Goal: Check status: Check status

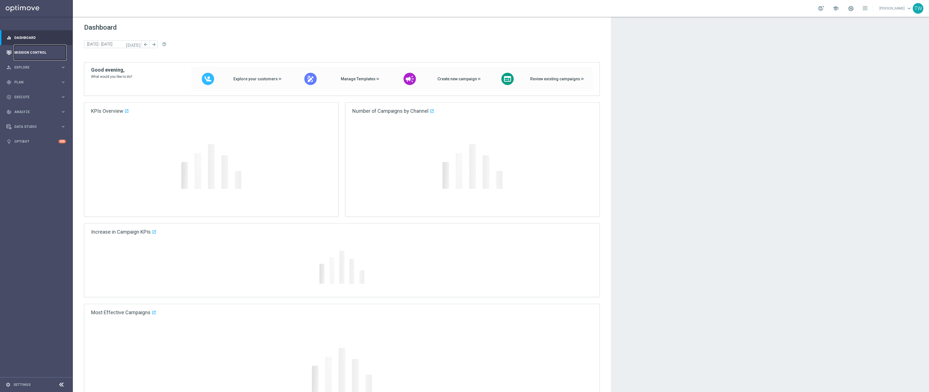
click at [31, 55] on link "Mission Control" at bounding box center [40, 52] width 52 height 15
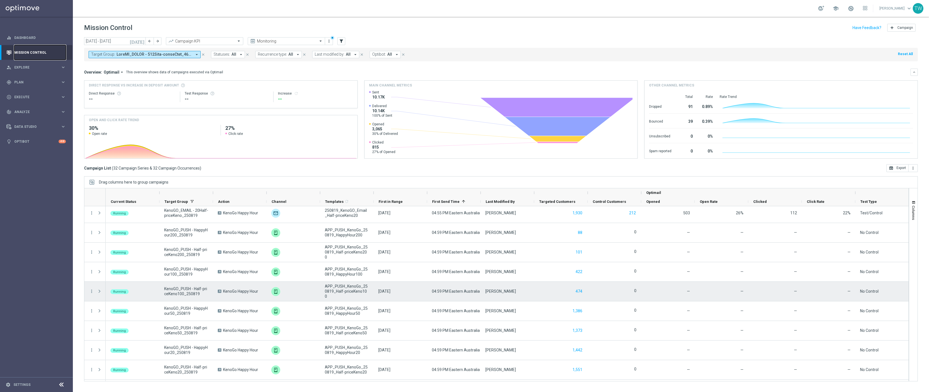
scroll to position [296, 0]
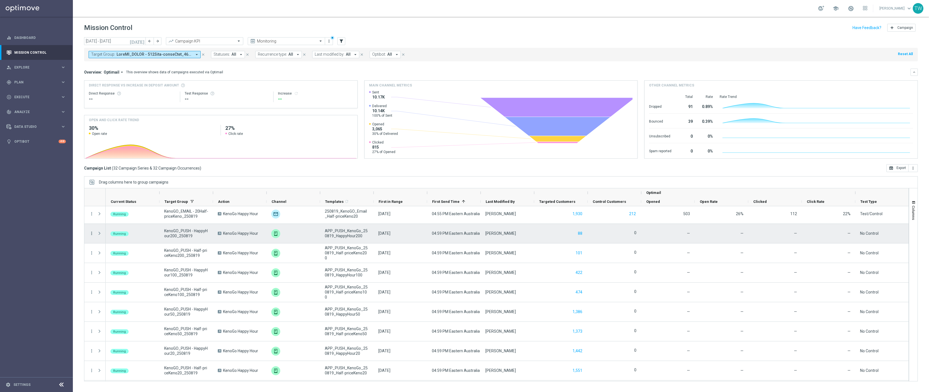
click at [90, 233] on icon "more_vert" at bounding box center [91, 233] width 5 height 5
click at [114, 236] on span "Campaign Details" at bounding box center [117, 238] width 28 height 4
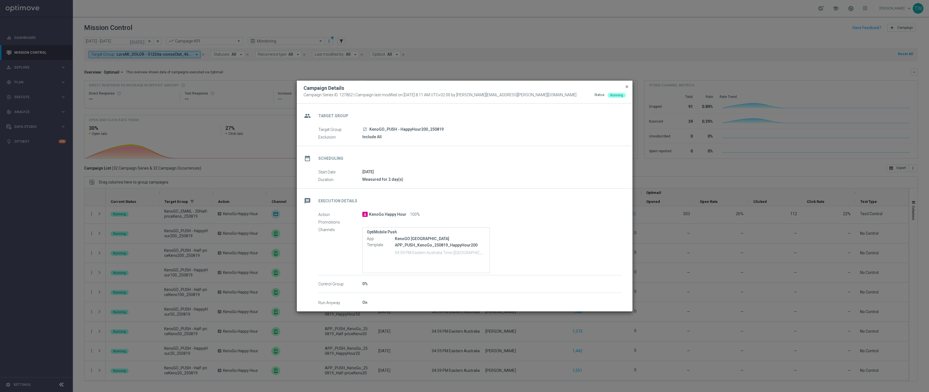
click at [625, 85] on span "close" at bounding box center [626, 87] width 4 height 4
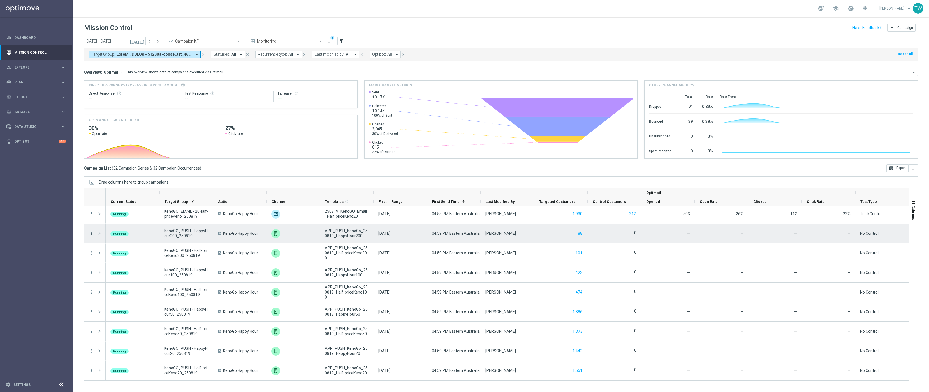
click at [93, 234] on icon "more_vert" at bounding box center [91, 233] width 5 height 5
click at [149, 251] on div "send Channel Metrics" at bounding box center [125, 253] width 63 height 8
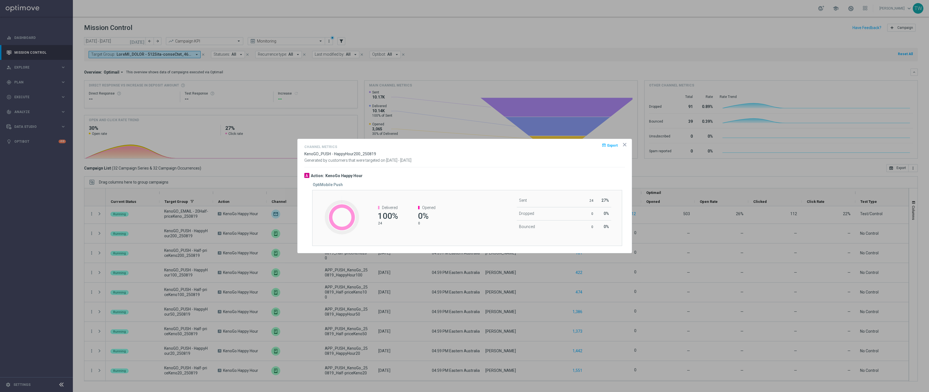
click at [626, 146] on icon "icon" at bounding box center [625, 145] width 6 height 6
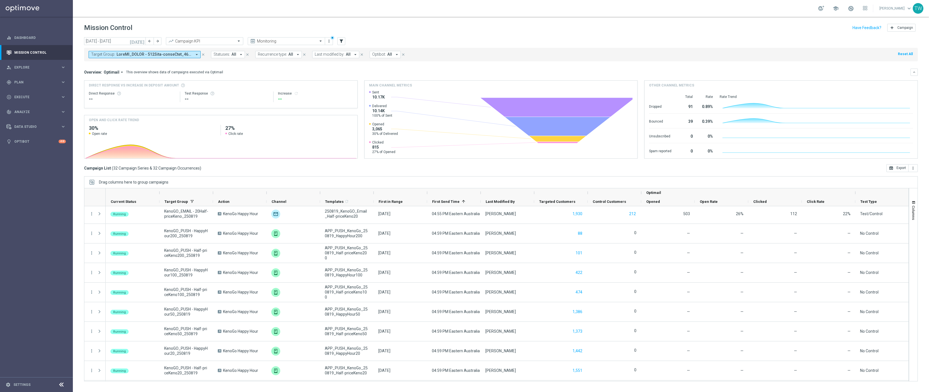
click at [140, 40] on icon "[DATE]" at bounding box center [137, 41] width 15 height 5
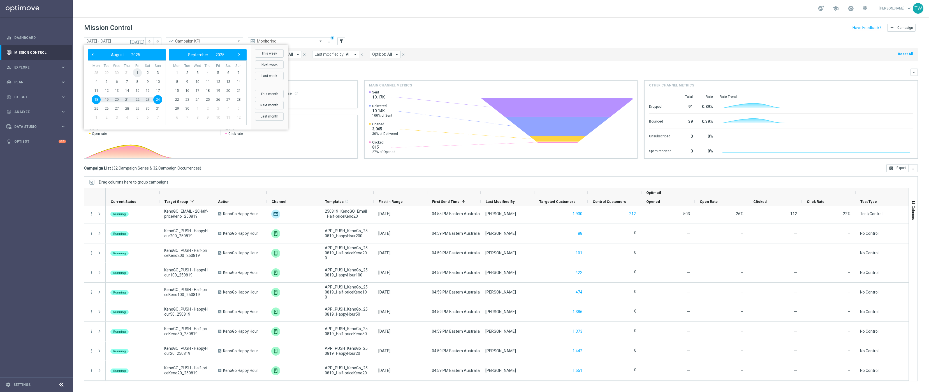
click at [138, 72] on span "1" at bounding box center [137, 72] width 9 height 9
click at [159, 98] on span "24" at bounding box center [157, 99] width 9 height 9
type input "[DATE] - [DATE]"
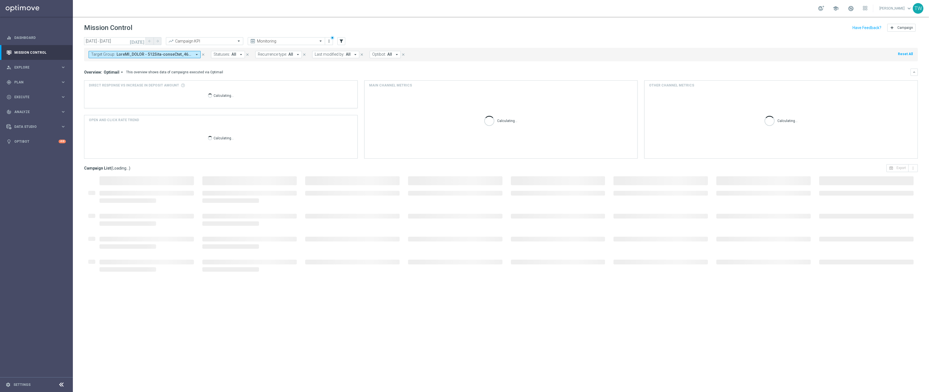
click at [168, 55] on span at bounding box center [154, 54] width 75 height 5
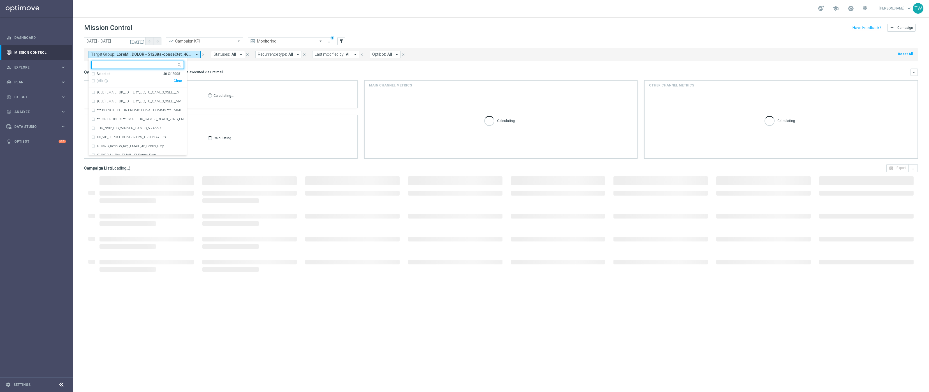
click at [156, 64] on input "text" at bounding box center [135, 65] width 82 height 5
click at [113, 81] on span "(All Search Results)" at bounding box center [112, 81] width 31 height 5
type input "2508"
click at [260, 72] on div "Overview: Optimail arrow_drop_down This overview shows data of campaigns execut…" at bounding box center [497, 72] width 826 height 5
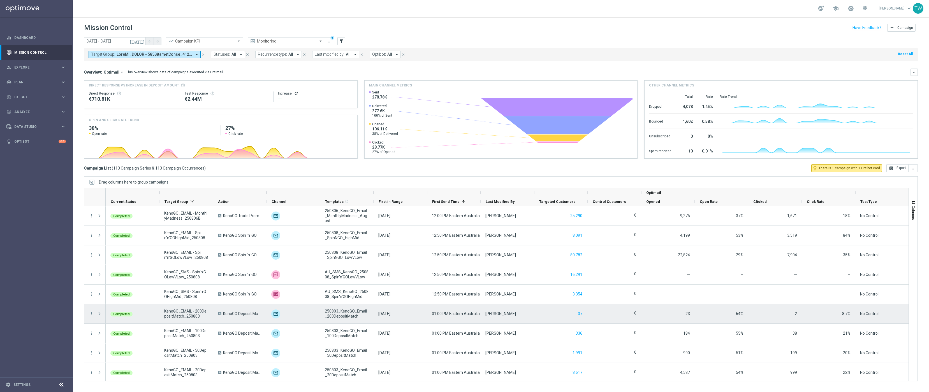
scroll to position [0, 0]
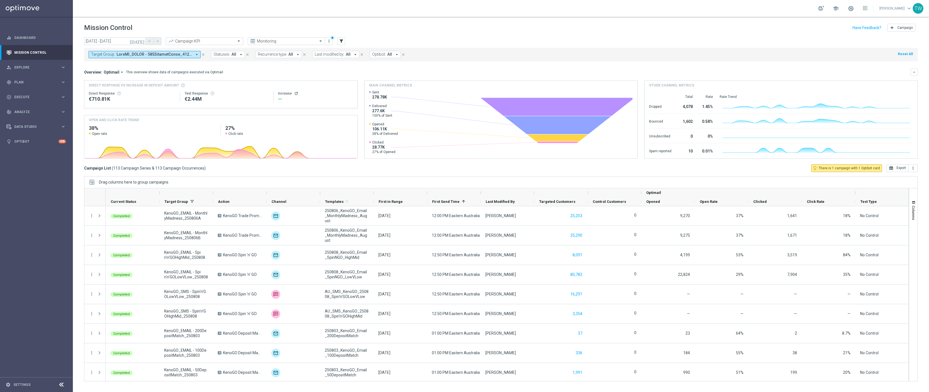
click at [196, 53] on icon "arrow_drop_down" at bounding box center [196, 54] width 5 height 5
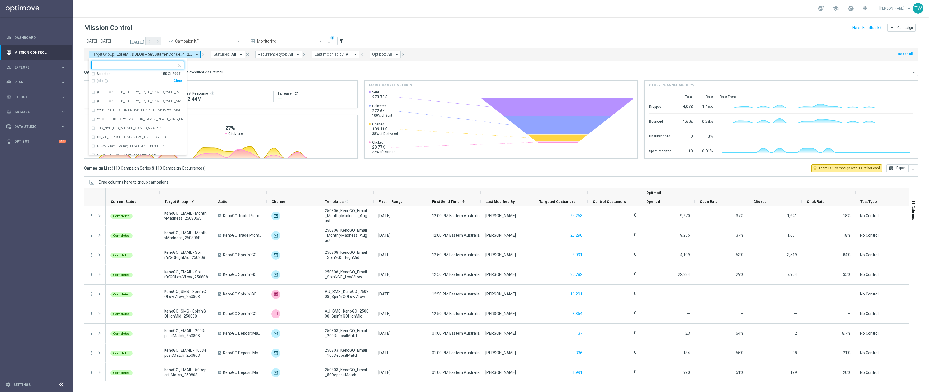
click at [142, 67] on input "text" at bounding box center [135, 65] width 82 height 5
click at [117, 81] on span "(All Search Results)" at bounding box center [112, 81] width 31 height 5
type input "2507"
click at [139, 43] on button "[DATE]" at bounding box center [137, 41] width 17 height 8
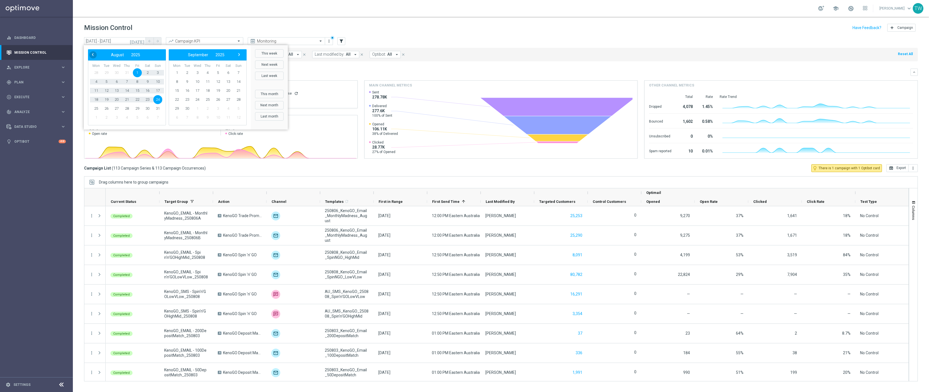
click at [92, 54] on span "‹" at bounding box center [92, 54] width 7 height 7
click at [124, 99] on span "24" at bounding box center [126, 99] width 9 height 9
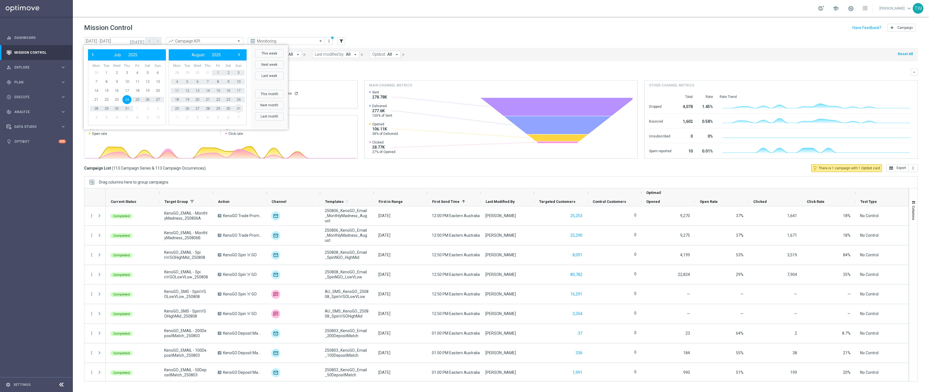
click at [237, 106] on span "31" at bounding box center [238, 108] width 9 height 9
type input "[DATE] - [DATE]"
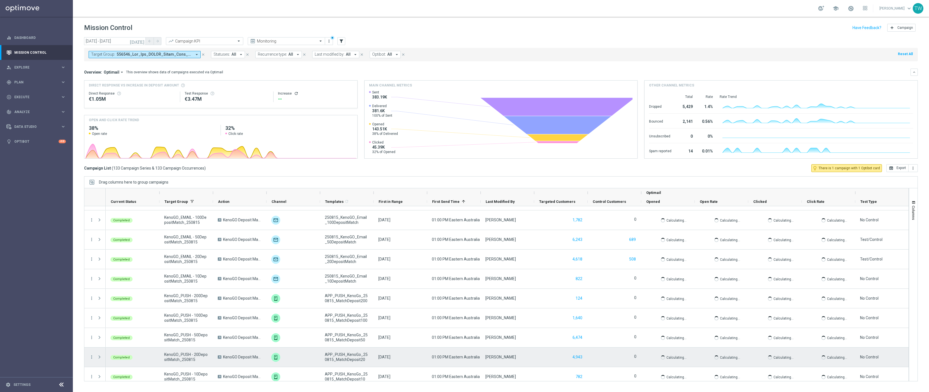
scroll to position [512, 0]
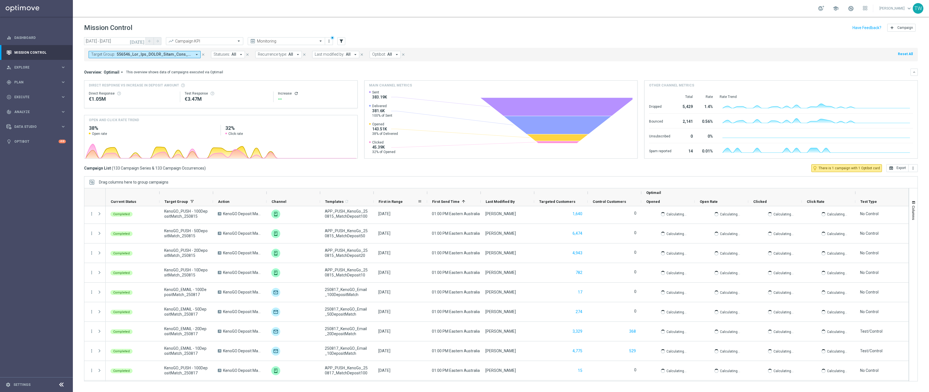
click at [397, 203] on span "First in Range" at bounding box center [390, 202] width 24 height 4
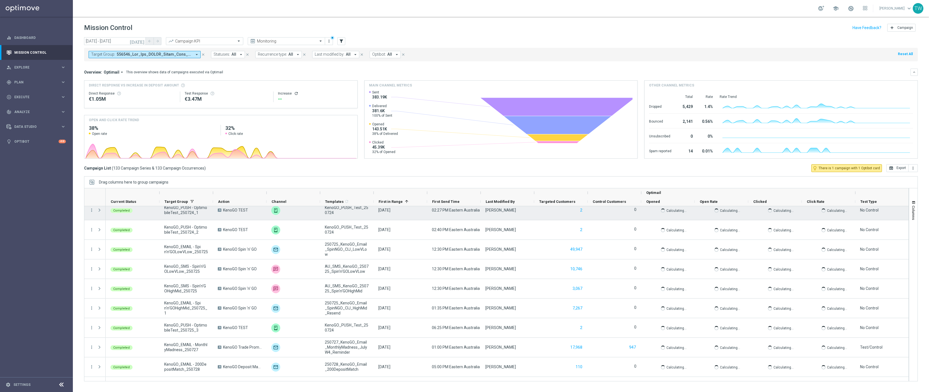
scroll to position [0, 0]
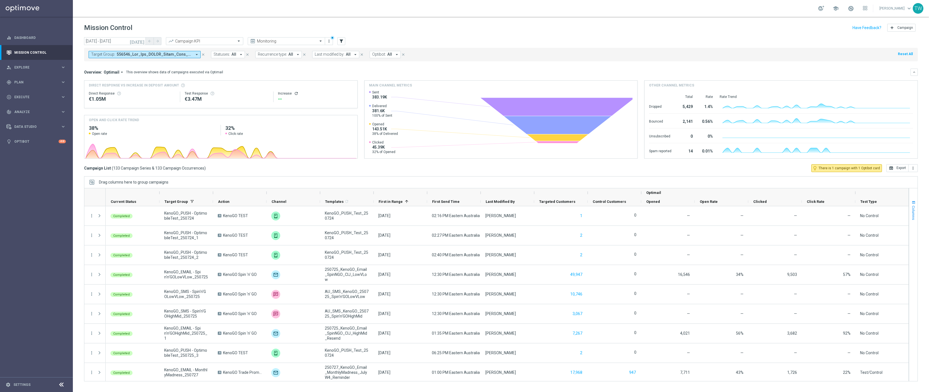
click at [809, 209] on span "Columns" at bounding box center [913, 213] width 4 height 14
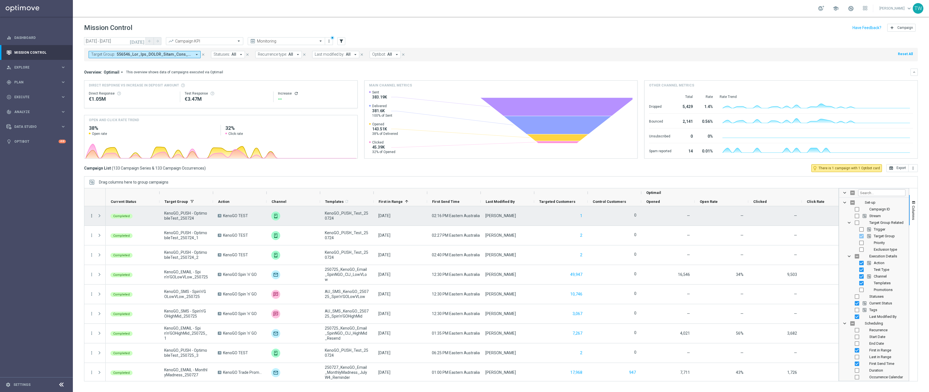
click at [92, 216] on icon "more_vert" at bounding box center [91, 215] width 5 height 5
click at [127, 222] on div "list Campaign Details" at bounding box center [125, 220] width 63 height 8
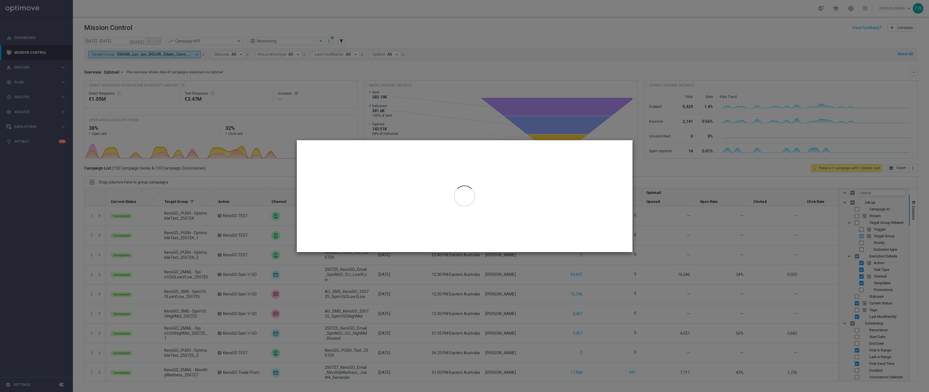
click at [127, 222] on modal-container at bounding box center [464, 196] width 929 height 392
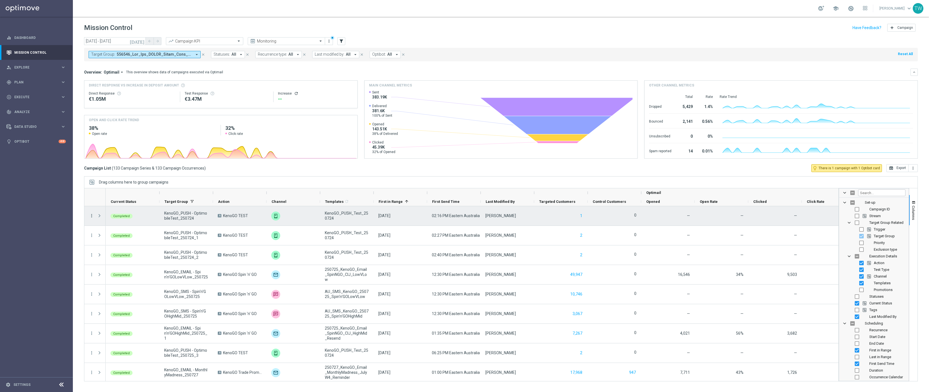
click at [92, 217] on icon "more_vert" at bounding box center [91, 215] width 5 height 5
click at [141, 230] on div "Campaign Metrics" at bounding box center [129, 228] width 52 height 4
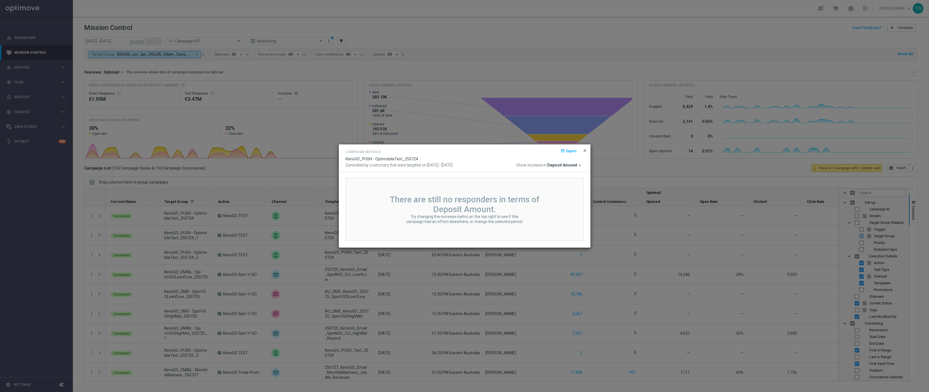
click at [584, 149] on span "close" at bounding box center [584, 150] width 4 height 4
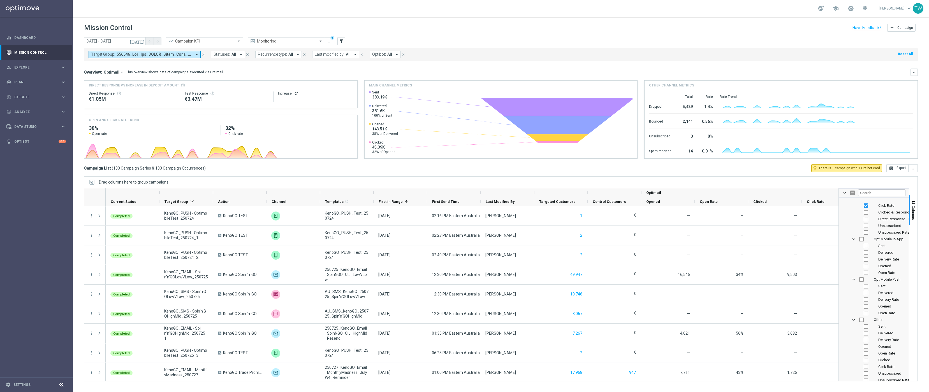
scroll to position [713, 0]
click at [809, 297] on input "Press SPACE to toggle visibility (hidden)" at bounding box center [865, 296] width 4 height 4
checkbox input "true"
checkbox input "false"
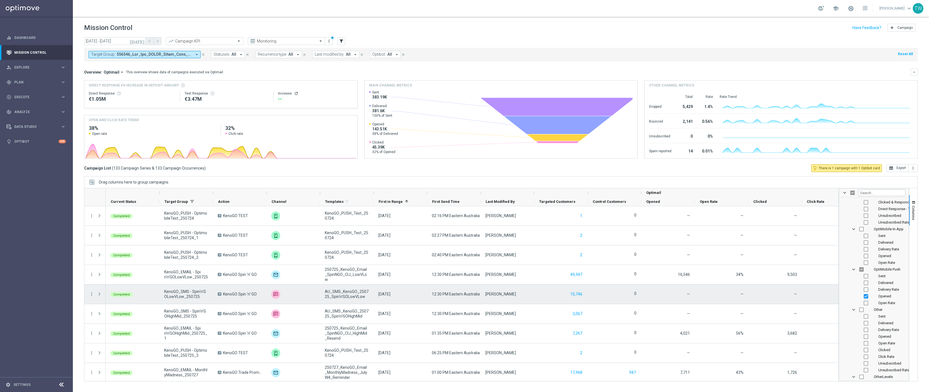
click at [808, 291] on div "—" at bounding box center [828, 294] width 54 height 19
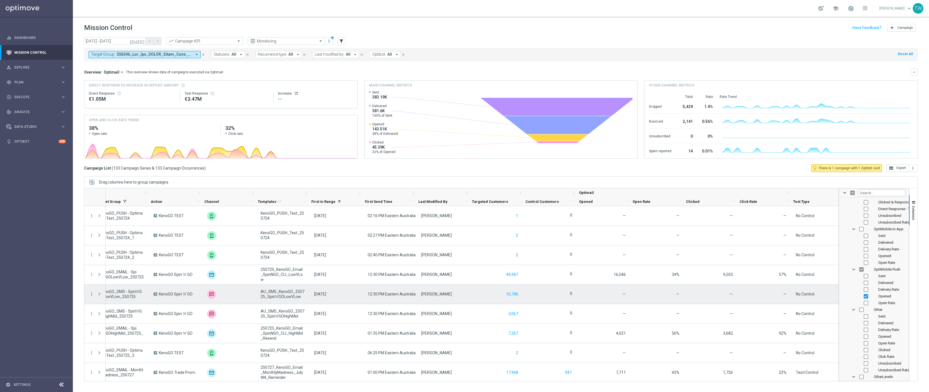
scroll to position [0, 68]
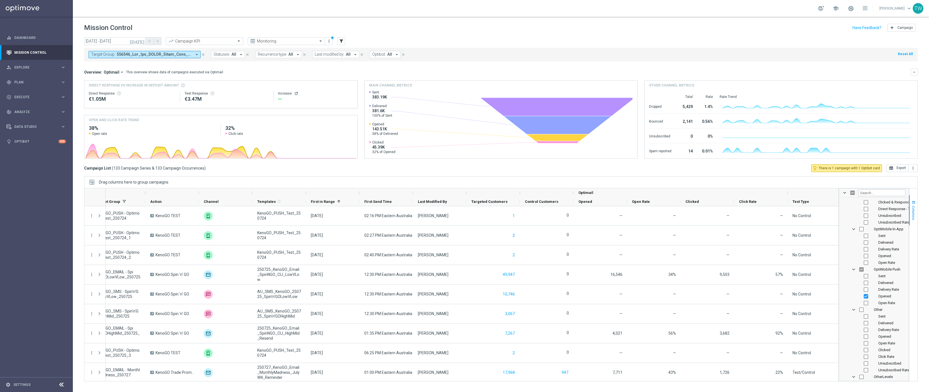
click at [809, 210] on button "Columns" at bounding box center [913, 210] width 8 height 30
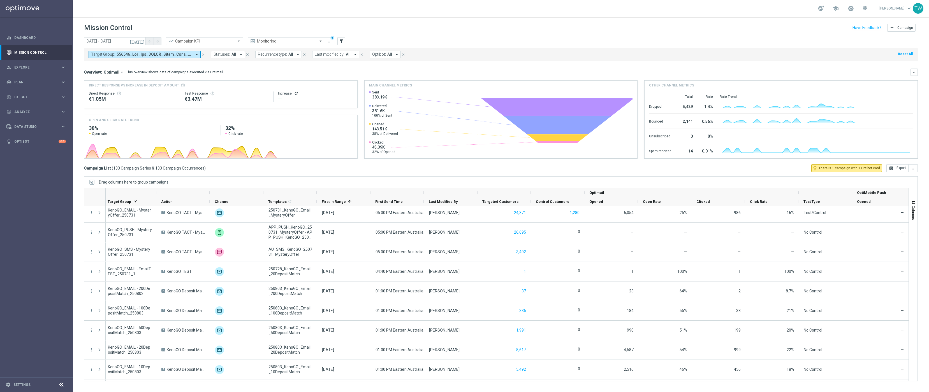
scroll to position [39, 0]
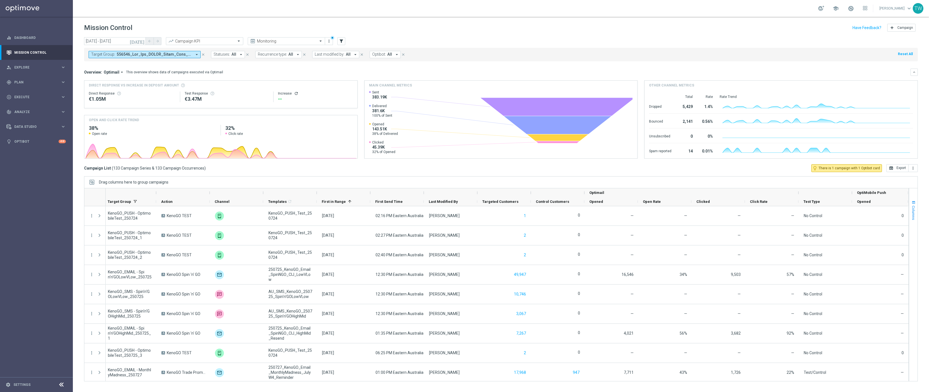
click at [809, 211] on button "Columns" at bounding box center [913, 210] width 8 height 30
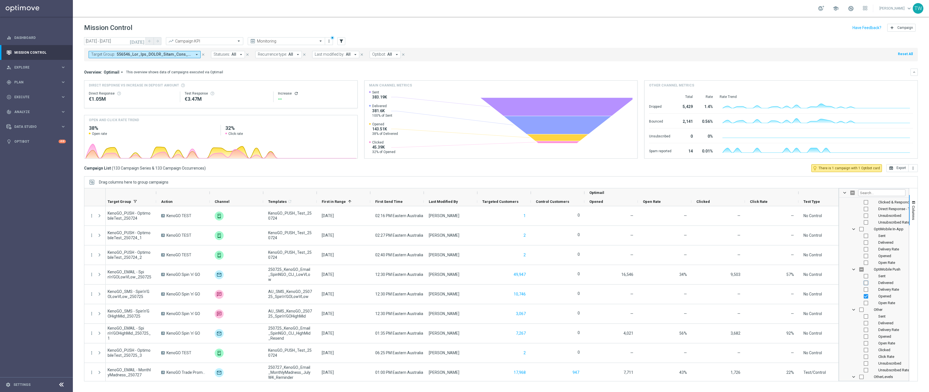
click at [809, 284] on input "Press SPACE to toggle visibility (hidden)" at bounding box center [865, 283] width 4 height 4
checkbox input "true"
click at [809, 225] on button "Columns" at bounding box center [913, 210] width 8 height 30
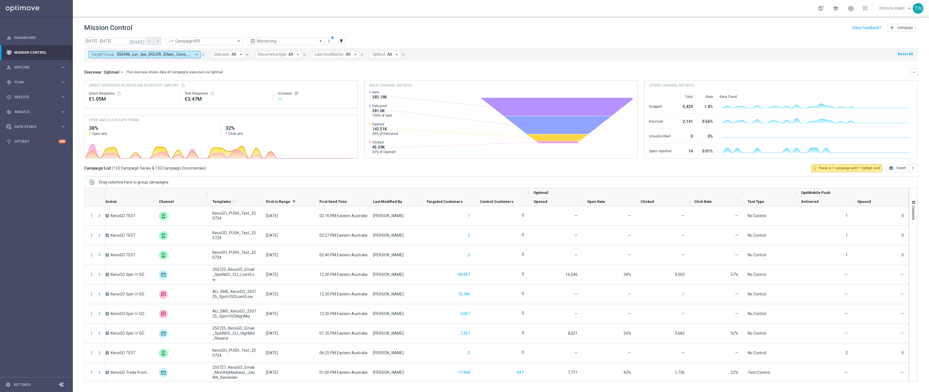
click at [150, 56] on span at bounding box center [154, 54] width 75 height 5
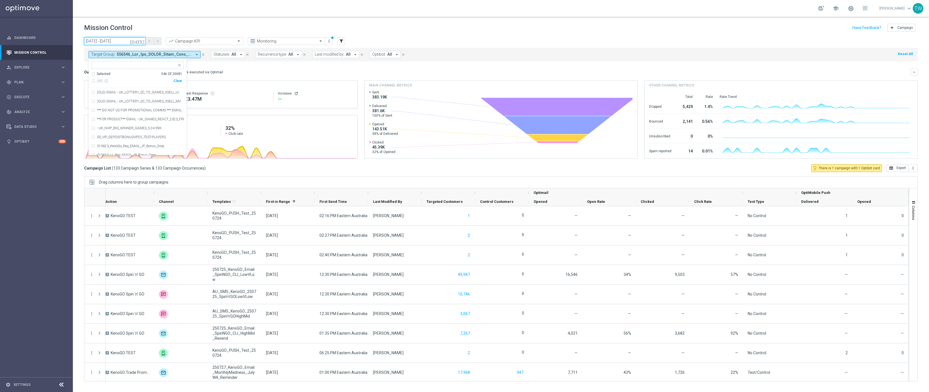
click at [132, 41] on input "[DATE] - [DATE]" at bounding box center [115, 41] width 62 height 8
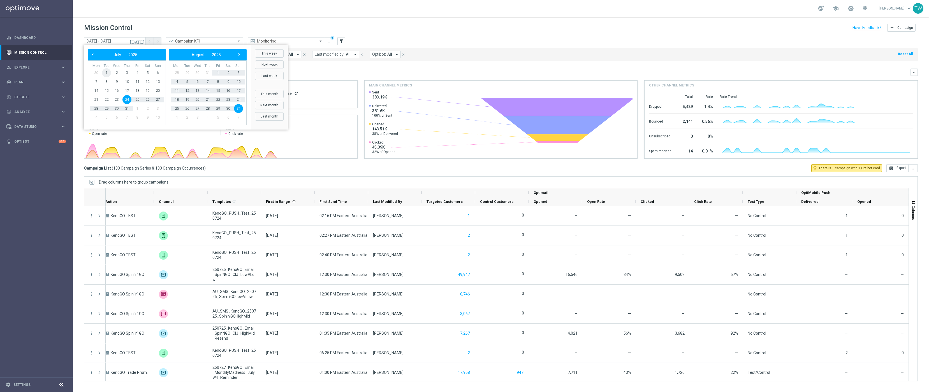
click at [110, 74] on span "1" at bounding box center [106, 72] width 9 height 9
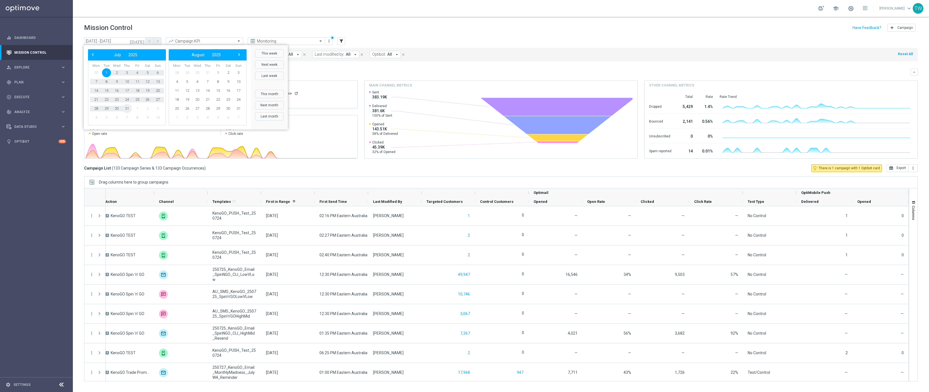
drag, startPoint x: 111, startPoint y: 109, endPoint x: 189, endPoint y: 89, distance: 80.2
click at [127, 107] on span "31" at bounding box center [126, 108] width 9 height 9
type input "[DATE] - [DATE]"
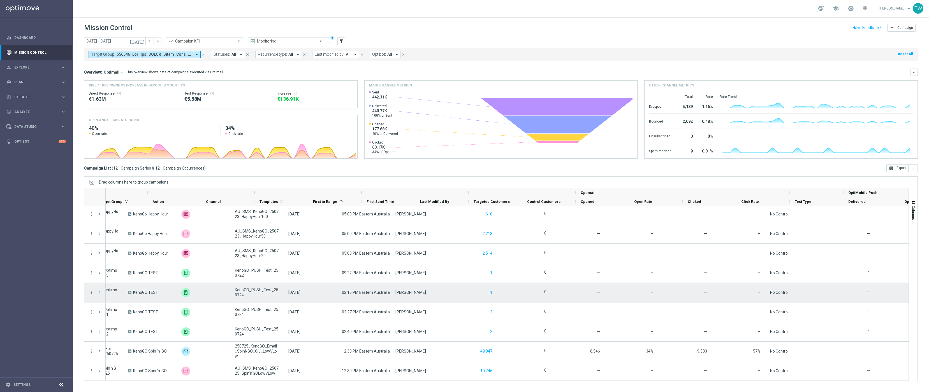
scroll to position [0, 112]
